Goal: Transaction & Acquisition: Subscribe to service/newsletter

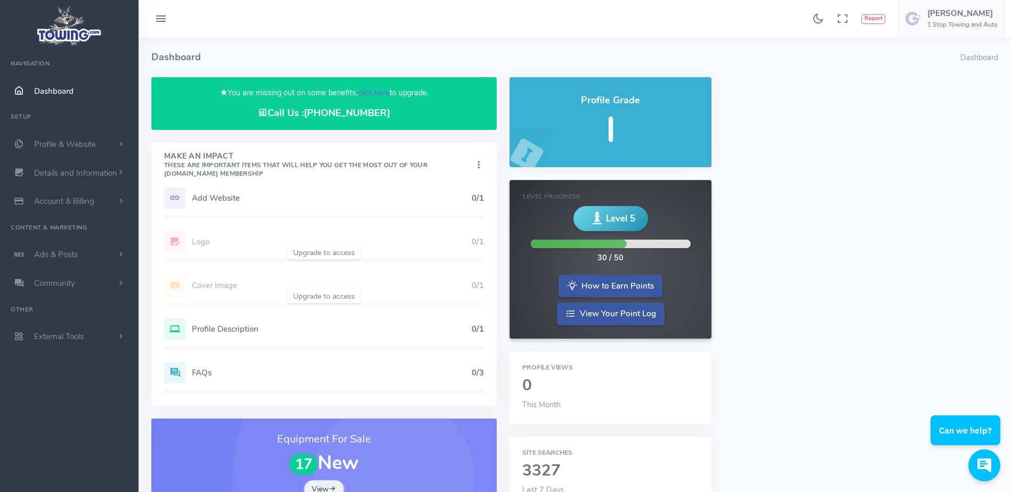
click at [378, 91] on link "click here" at bounding box center [374, 92] width 32 height 11
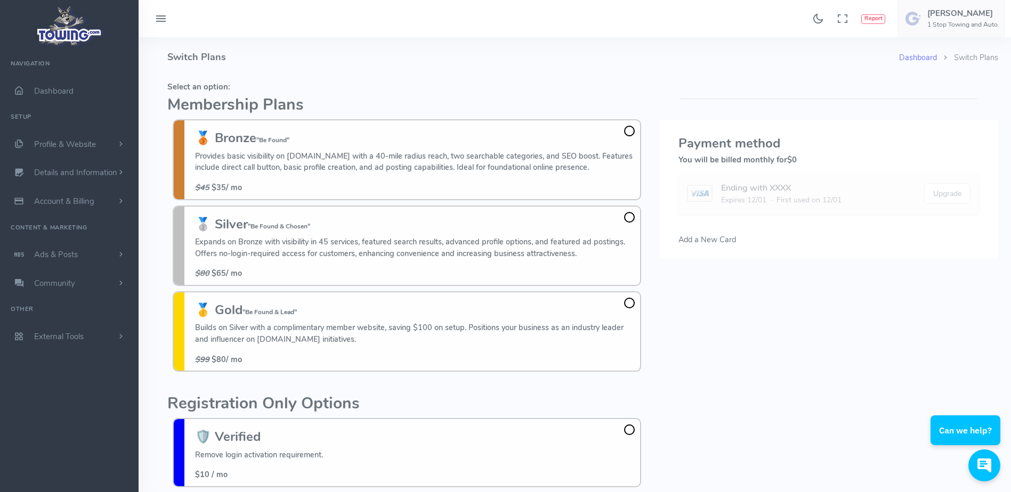
click at [808, 385] on div "Please select a credit card or add a new credit card . Payment method You will …" at bounding box center [829, 316] width 352 height 478
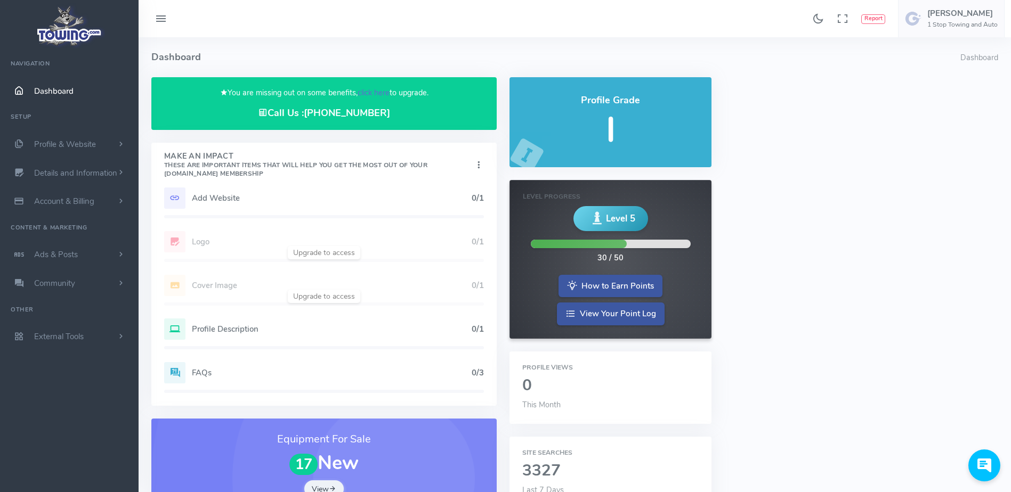
click at [377, 91] on link "click here" at bounding box center [374, 92] width 32 height 11
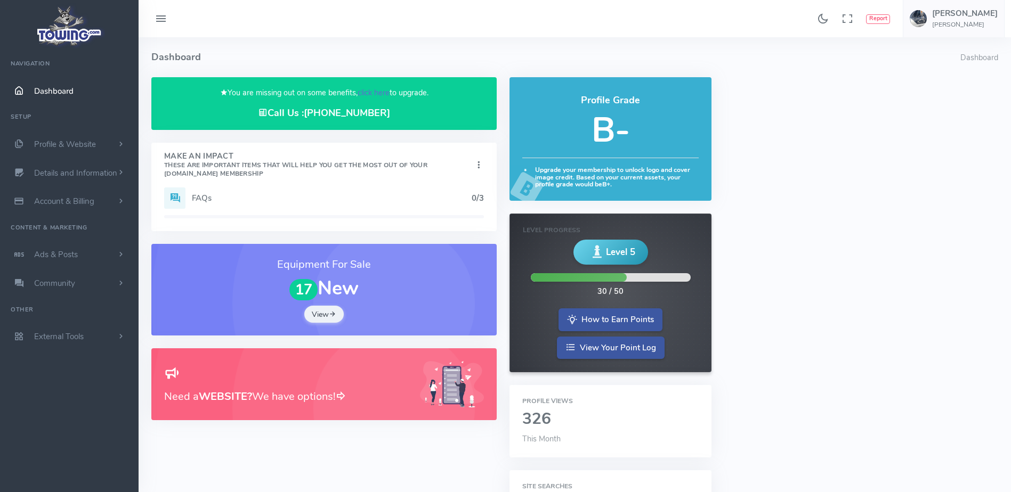
click at [365, 92] on link "click here" at bounding box center [374, 92] width 32 height 11
